Goal: Information Seeking & Learning: Learn about a topic

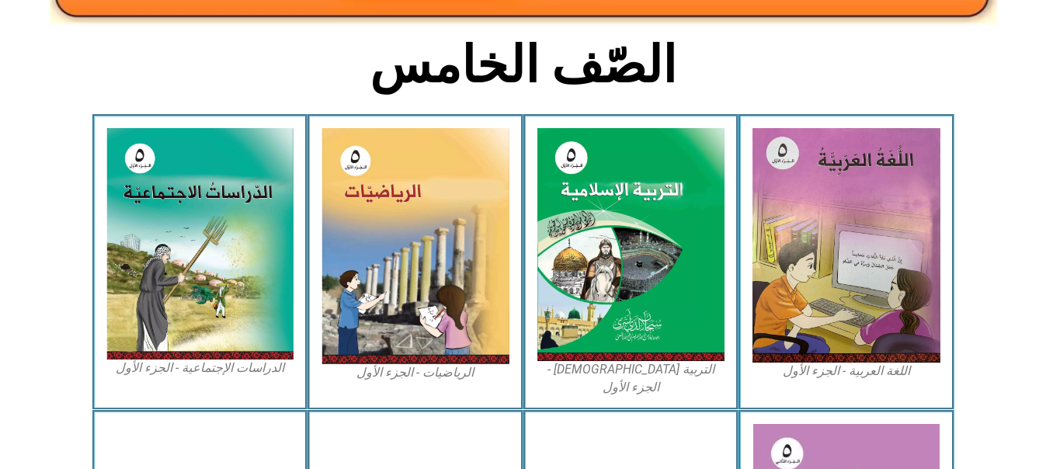
scroll to position [373, 0]
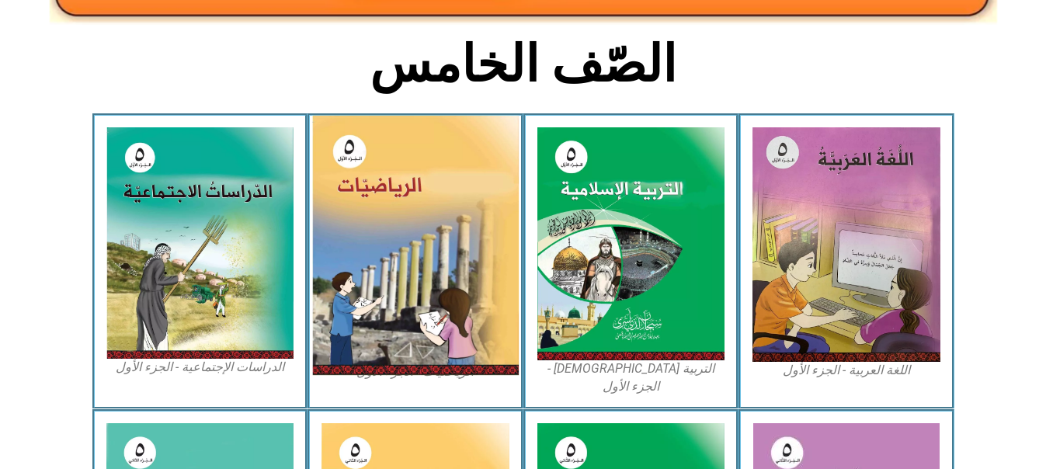
click at [392, 269] on img at bounding box center [415, 245] width 207 height 259
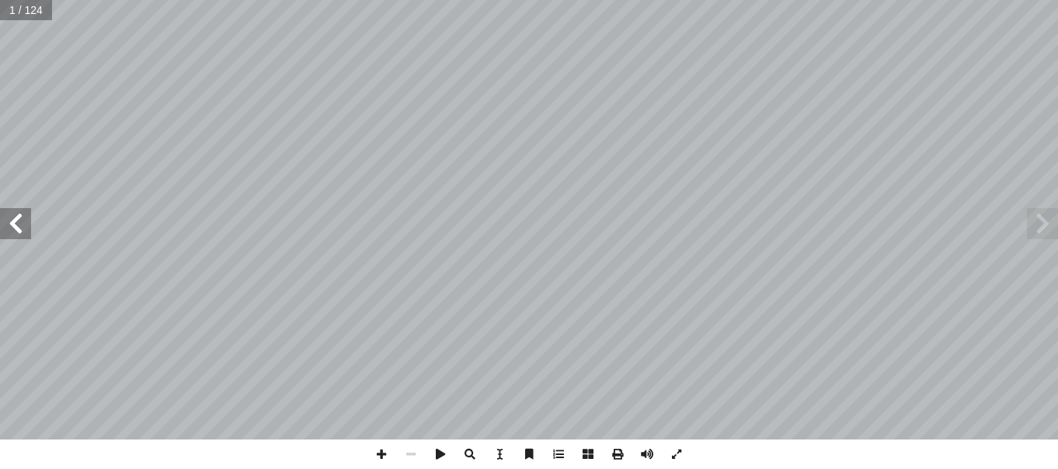
click at [16, 228] on span at bounding box center [15, 223] width 31 height 31
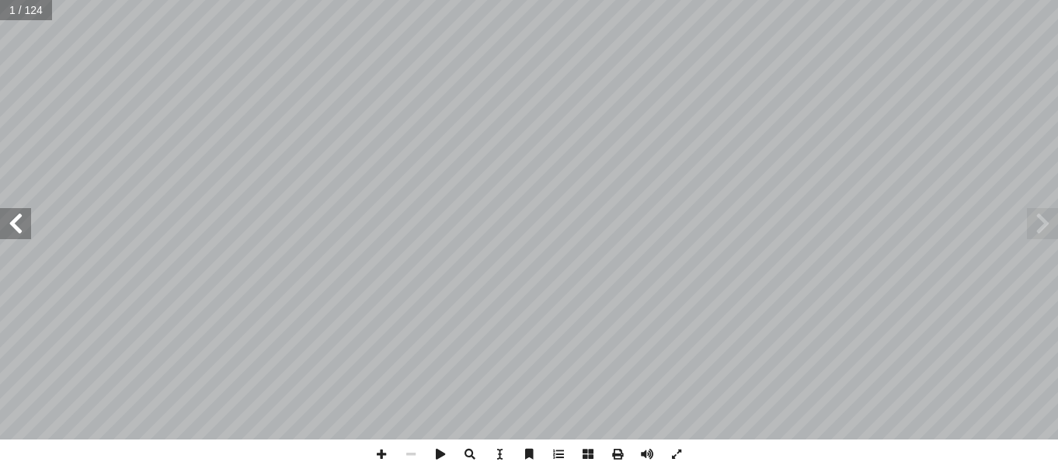
click at [16, 228] on span at bounding box center [15, 223] width 31 height 31
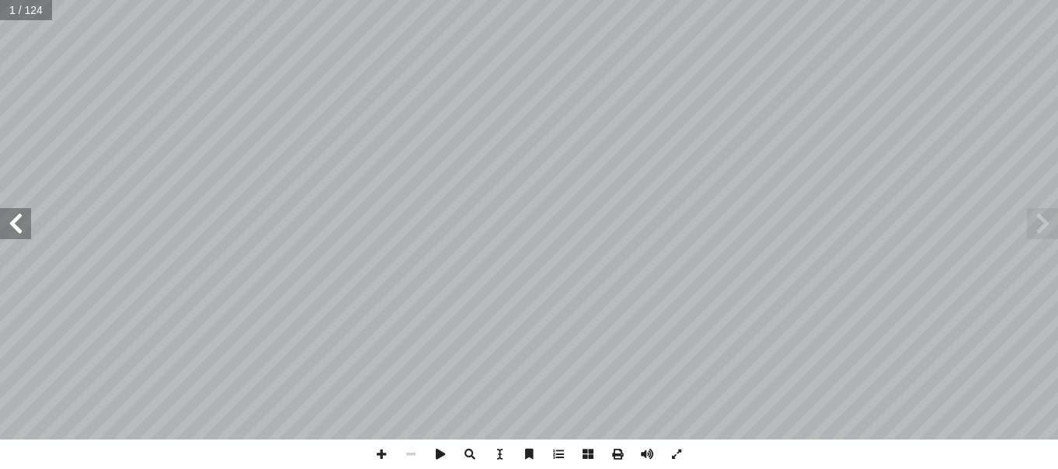
click at [16, 228] on span at bounding box center [15, 223] width 31 height 31
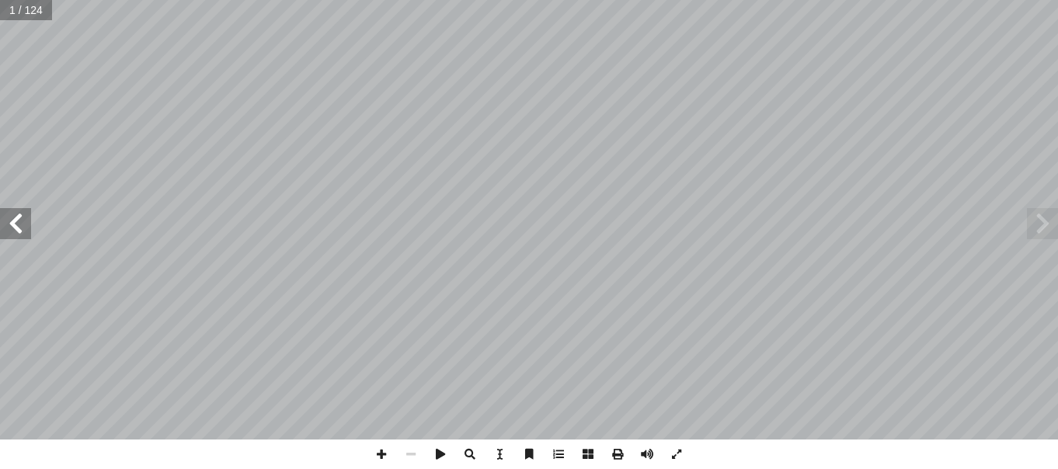
click at [16, 228] on span at bounding box center [15, 223] width 31 height 31
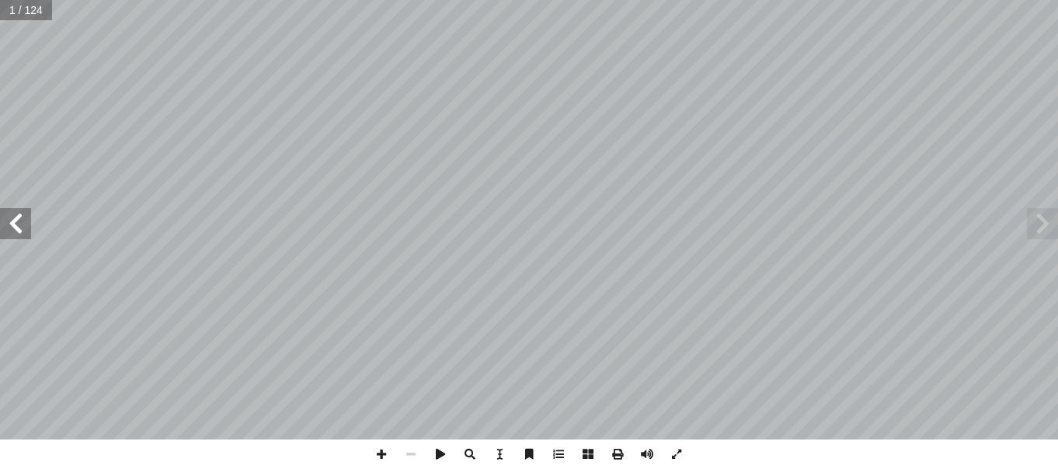
click at [16, 228] on span at bounding box center [15, 223] width 31 height 31
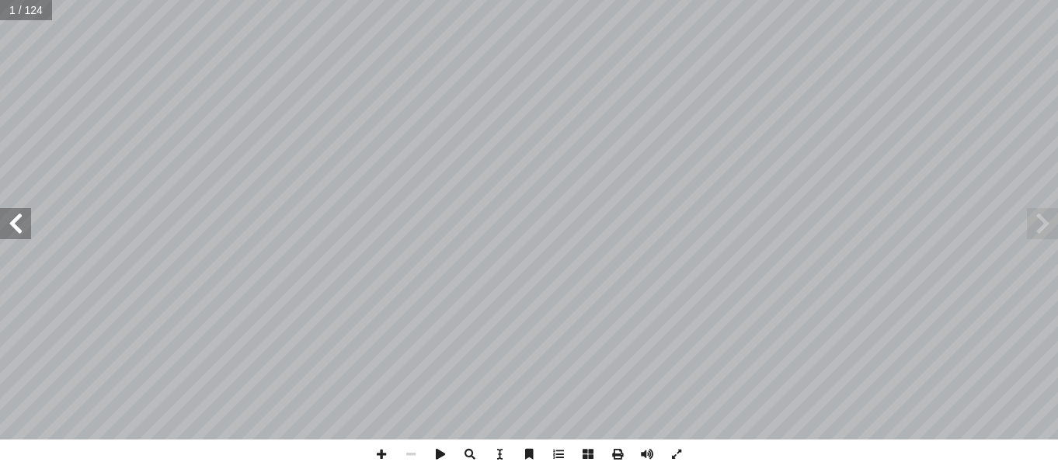
click at [16, 228] on span at bounding box center [15, 223] width 31 height 31
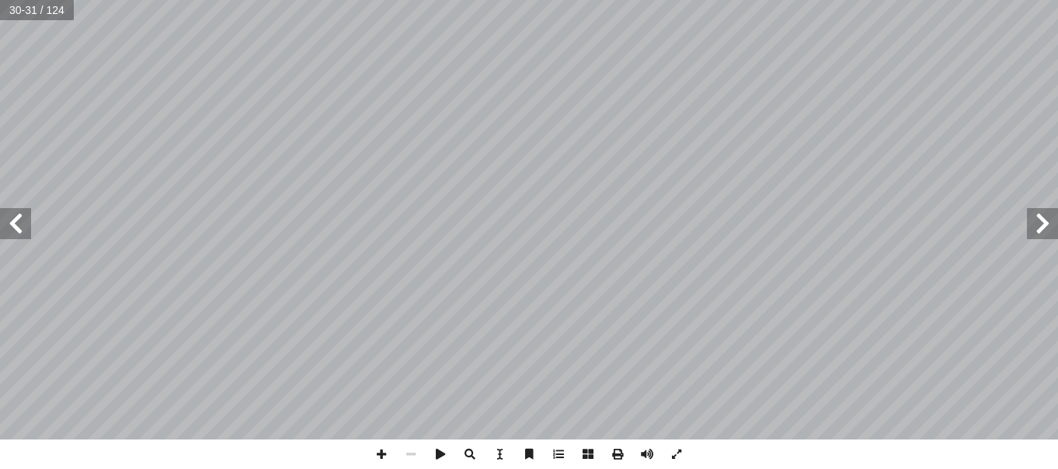
click at [16, 228] on span at bounding box center [15, 223] width 31 height 31
click at [20, 231] on span at bounding box center [15, 223] width 31 height 31
click at [674, 451] on span at bounding box center [677, 455] width 30 height 30
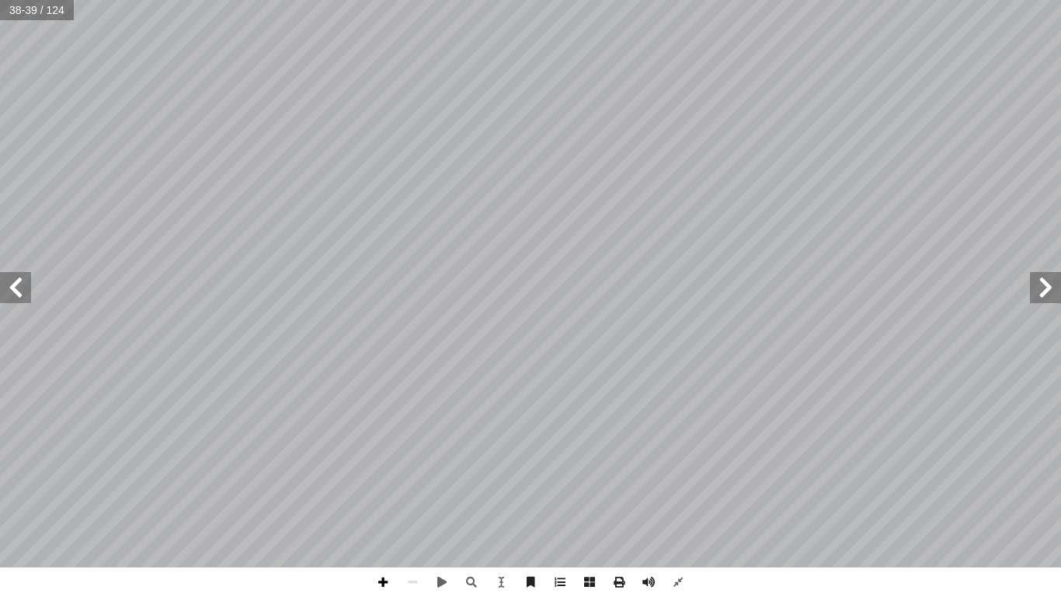
click at [384, 468] on span at bounding box center [383, 582] width 30 height 30
click at [9, 280] on span at bounding box center [15, 287] width 31 height 31
click at [10, 287] on span at bounding box center [15, 287] width 31 height 31
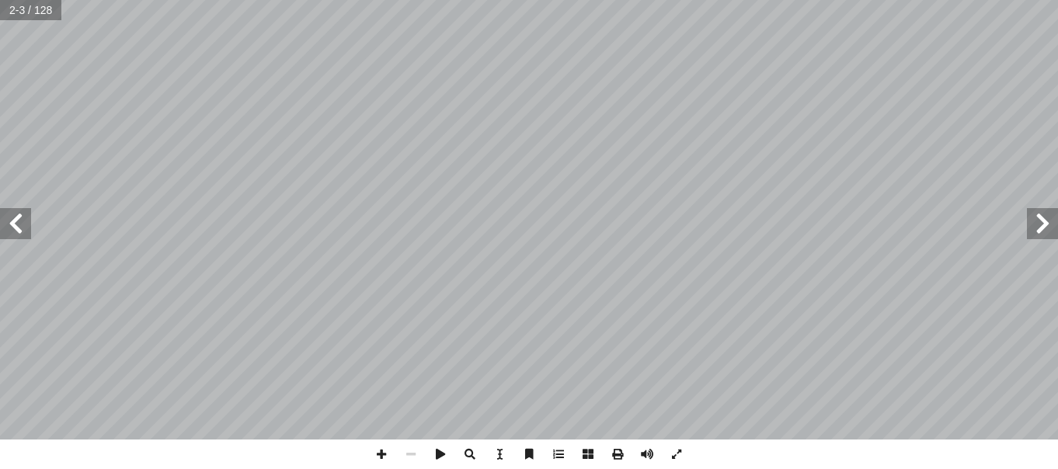
click at [22, 217] on span at bounding box center [15, 223] width 31 height 31
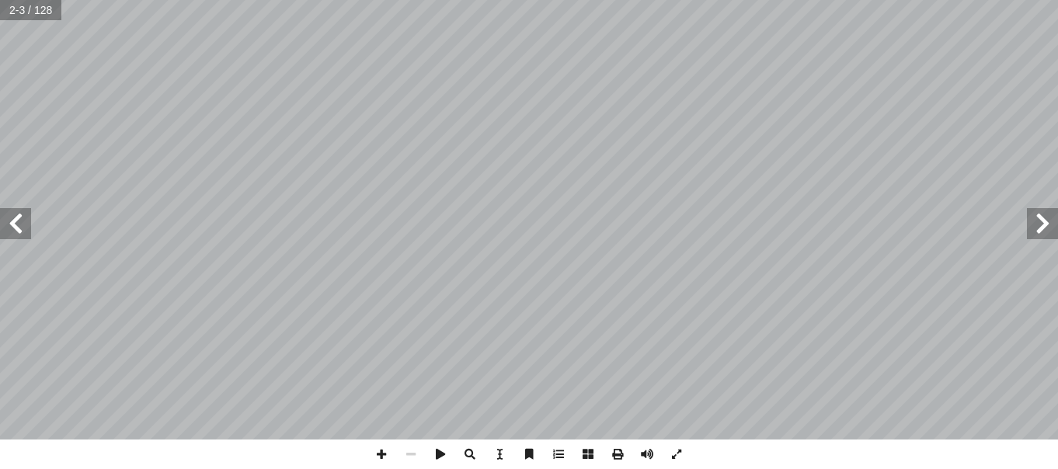
click at [22, 217] on span at bounding box center [15, 223] width 31 height 31
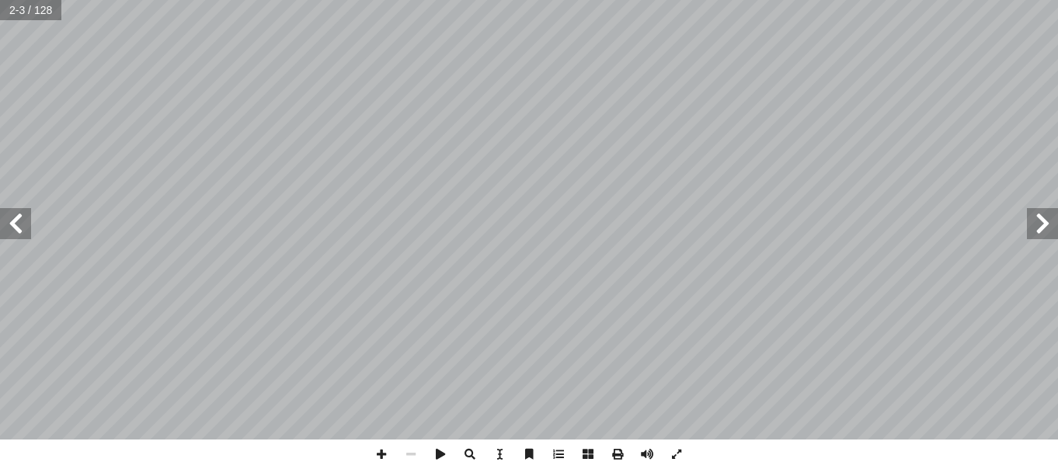
click at [22, 217] on span at bounding box center [15, 223] width 31 height 31
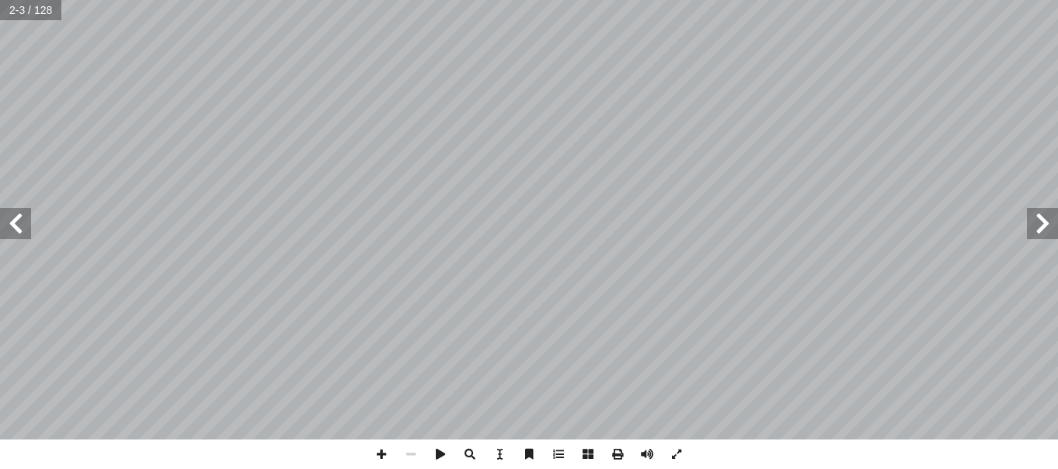
click at [22, 217] on span at bounding box center [15, 223] width 31 height 31
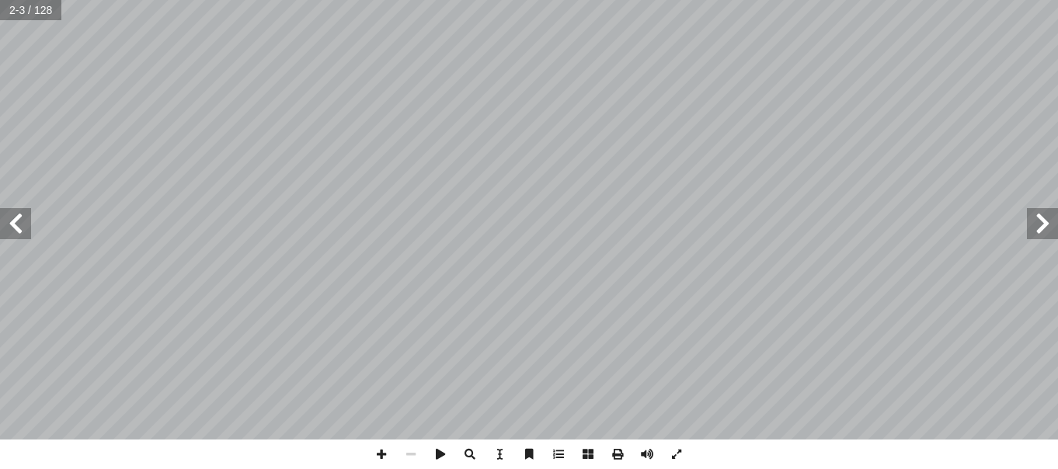
click at [22, 217] on span at bounding box center [15, 223] width 31 height 31
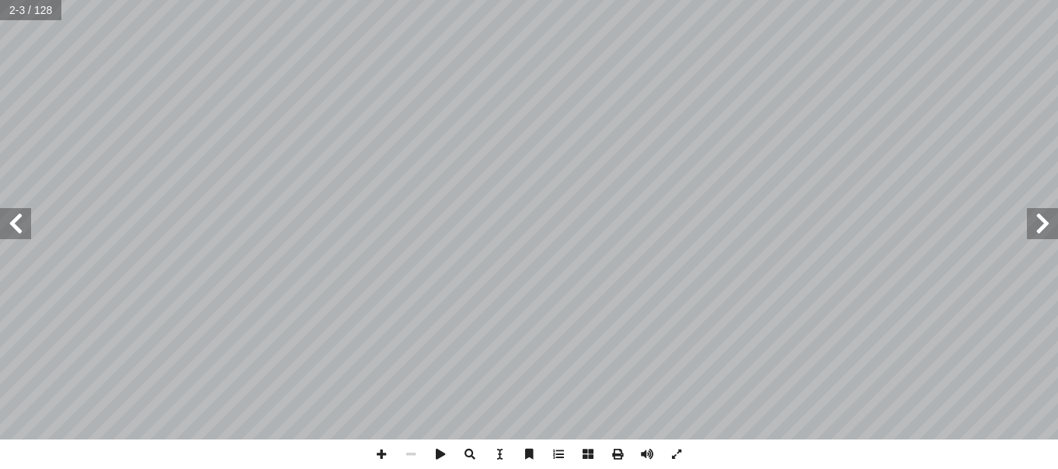
click at [22, 217] on span at bounding box center [15, 223] width 31 height 31
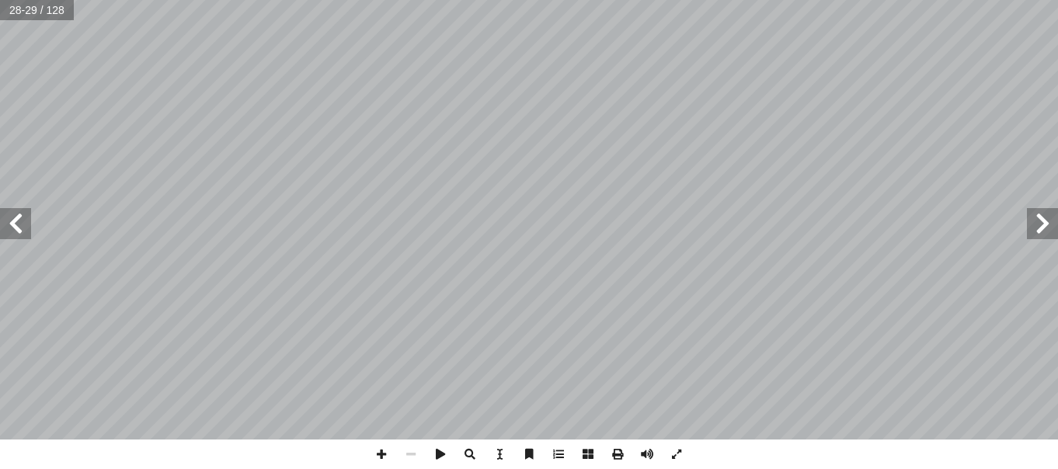
click at [22, 217] on span at bounding box center [15, 223] width 31 height 31
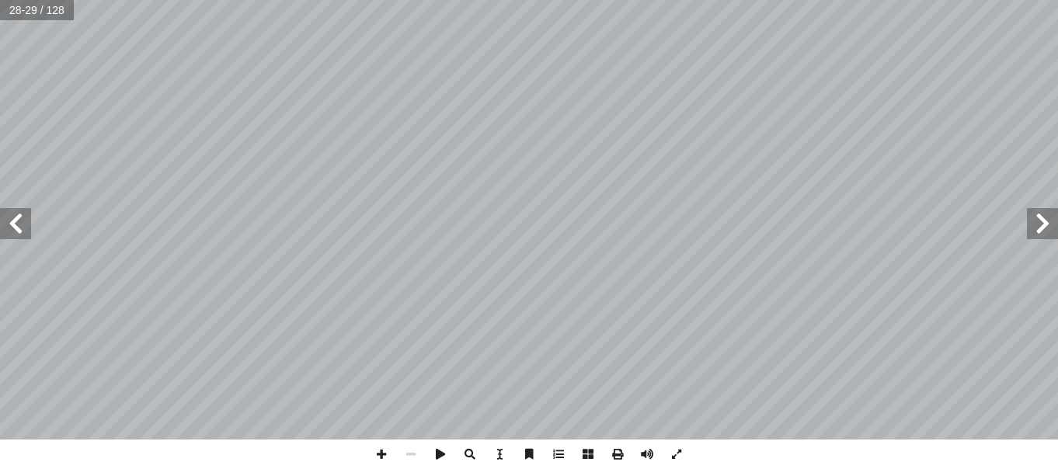
click at [22, 217] on span at bounding box center [15, 223] width 31 height 31
click at [24, 221] on span at bounding box center [15, 223] width 31 height 31
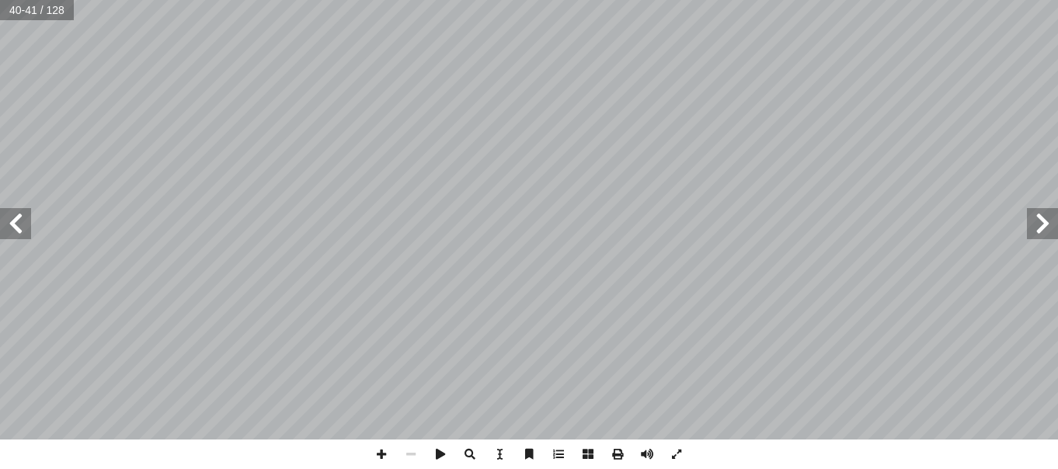
click at [24, 221] on span at bounding box center [15, 223] width 31 height 31
click at [670, 451] on span at bounding box center [677, 455] width 30 height 30
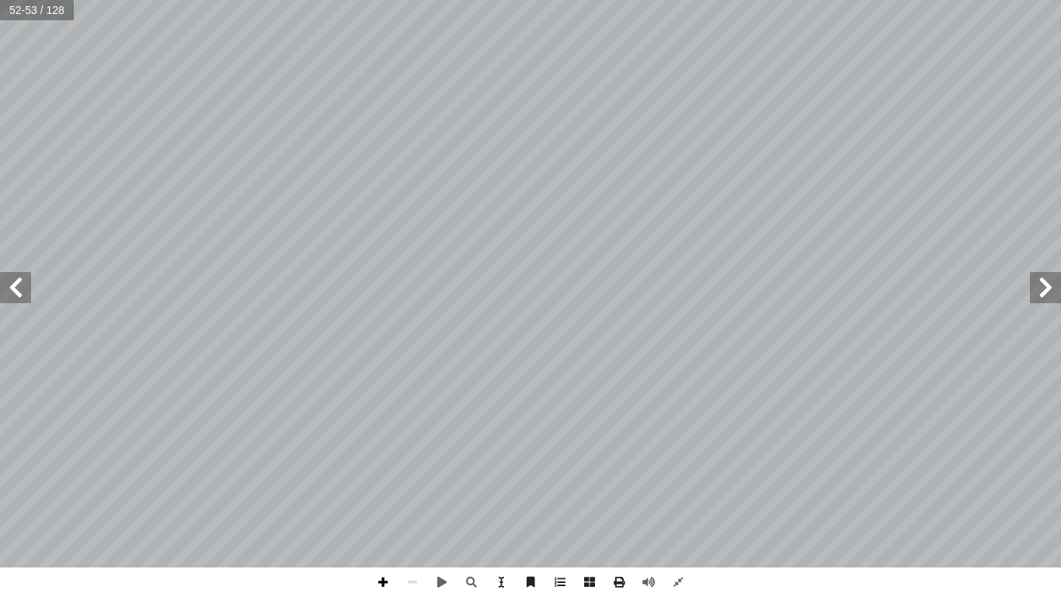
click at [388, 468] on span at bounding box center [383, 582] width 30 height 30
click at [18, 290] on span at bounding box center [15, 287] width 31 height 31
click at [1051, 283] on span at bounding box center [1045, 287] width 31 height 31
click at [16, 286] on span at bounding box center [15, 287] width 31 height 31
